Goal: Find specific page/section: Find specific page/section

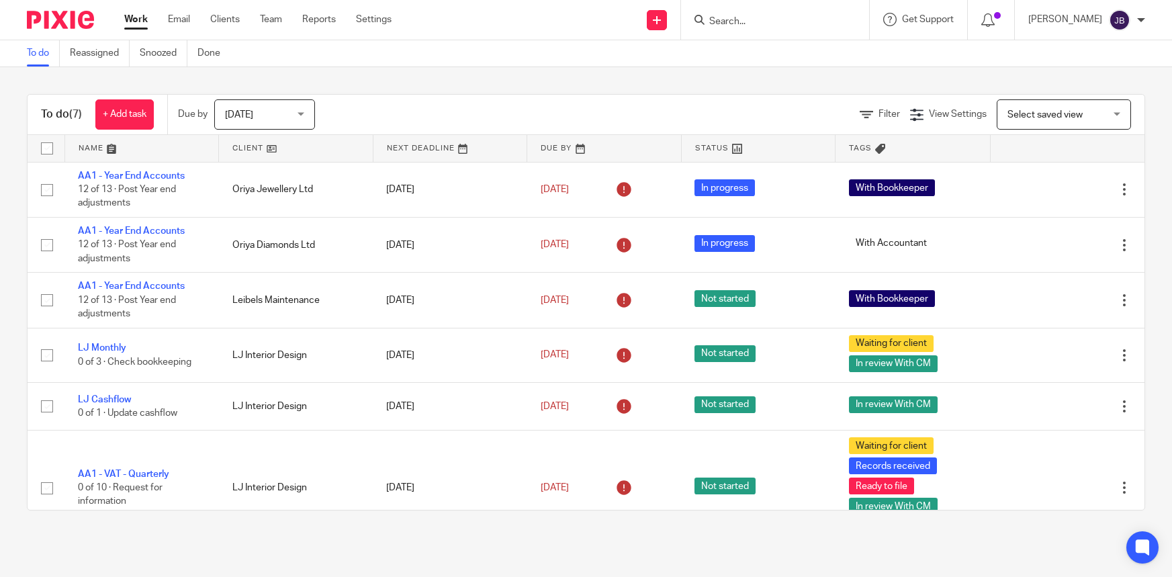
drag, startPoint x: 0, startPoint y: 0, endPoint x: 779, endPoint y: 15, distance: 779.3
click at [779, 14] on form at bounding box center [779, 19] width 143 height 17
click at [779, 17] on input "Search" at bounding box center [768, 22] width 121 height 12
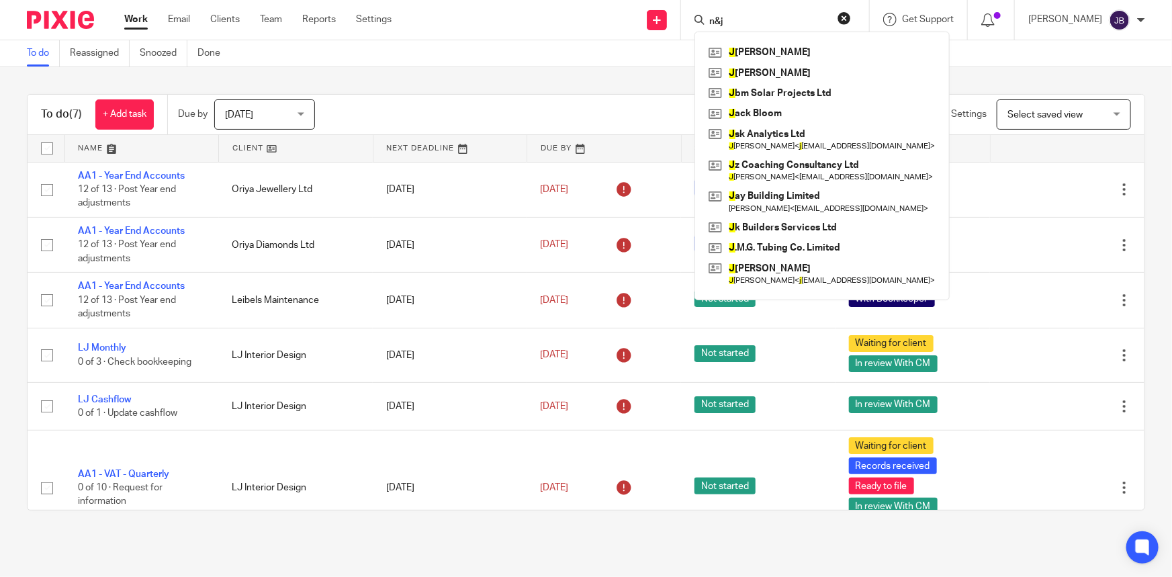
click button "submit" at bounding box center [0, 0] width 0 height 0
click at [785, 5] on div "n&j [PERSON_NAME] J onathan Lux J bm Solar Projects Ltd J ack Bloom J sk Analyt…" at bounding box center [775, 20] width 188 height 40
click at [784, 17] on input "n&j" at bounding box center [768, 22] width 121 height 12
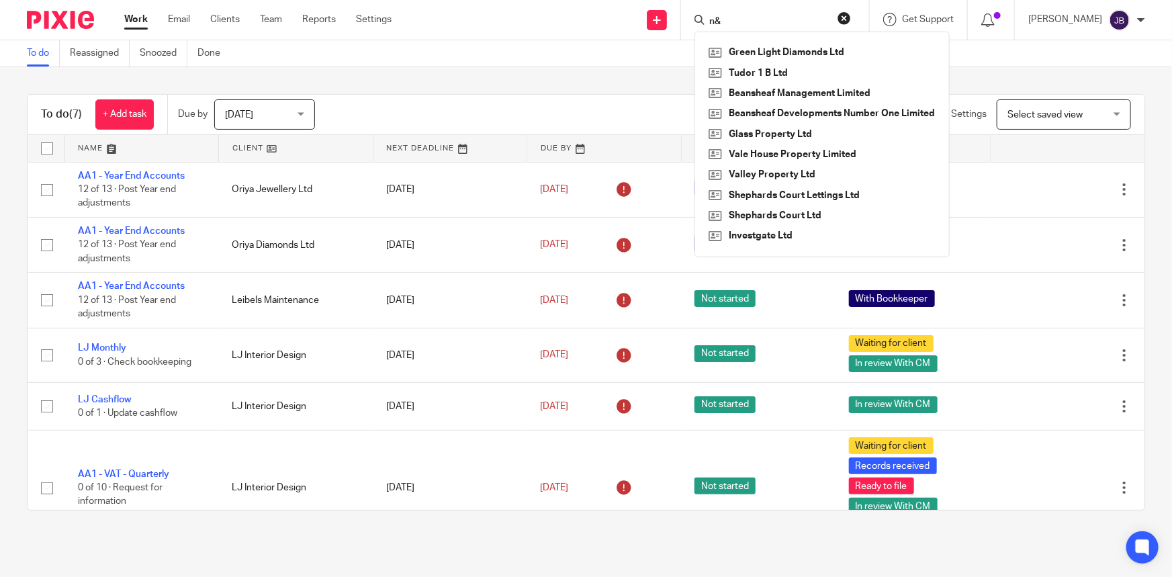
type input "n"
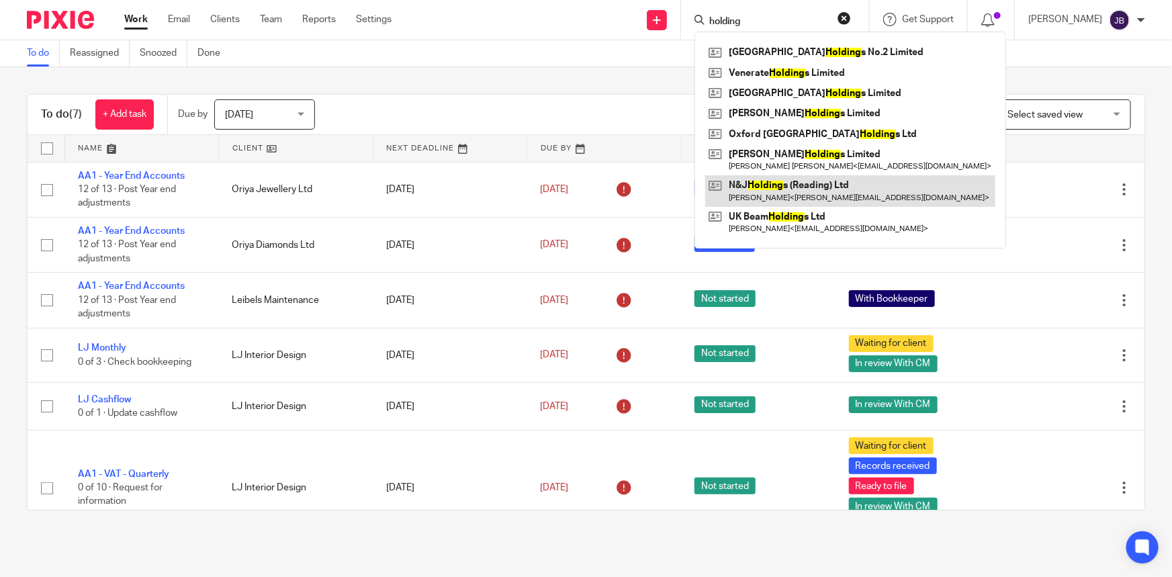
type input "holding"
click at [795, 191] on link at bounding box center [850, 190] width 290 height 31
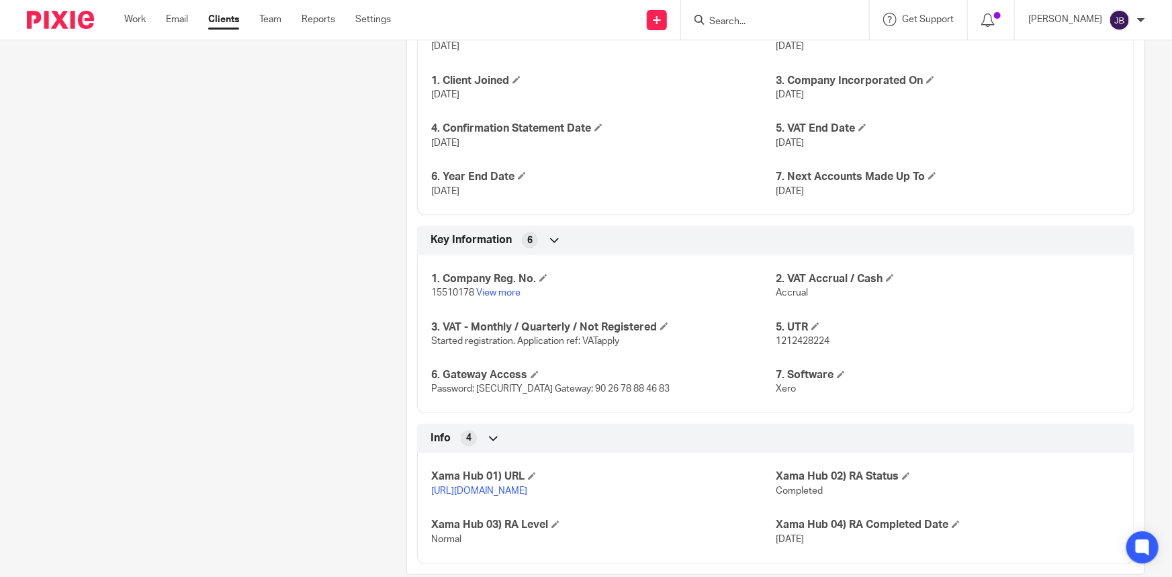
scroll to position [981, 0]
